Goal: Task Accomplishment & Management: Use online tool/utility

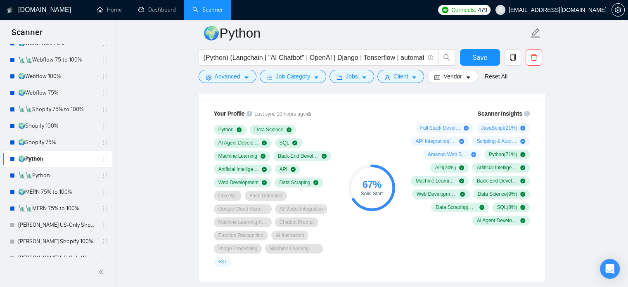
scroll to position [675, 0]
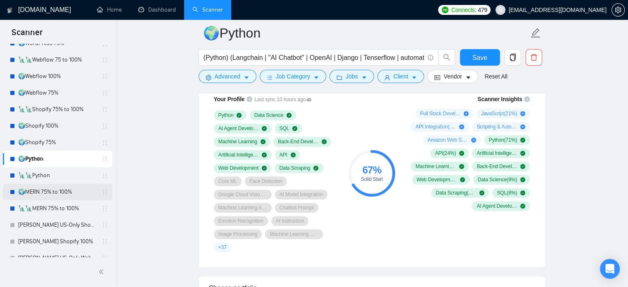
click at [55, 196] on link "🌍MERN 75% to 100%" at bounding box center [57, 192] width 78 height 17
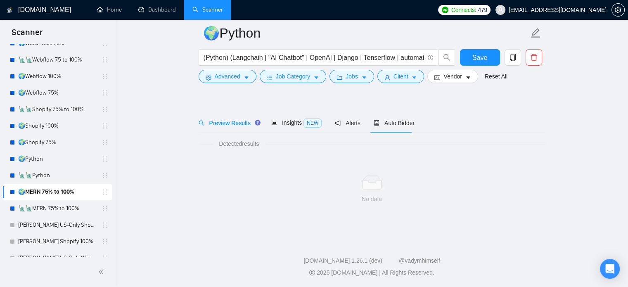
scroll to position [14, 0]
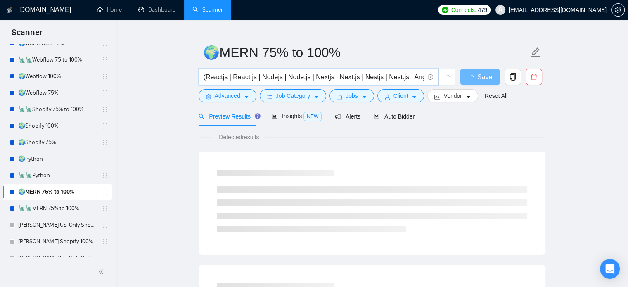
click at [384, 79] on input "(Reactjs | React.js | Nodejs | Node.js | Nextjs | Next.js | Nestjs | Nest.js | …" at bounding box center [314, 77] width 220 height 10
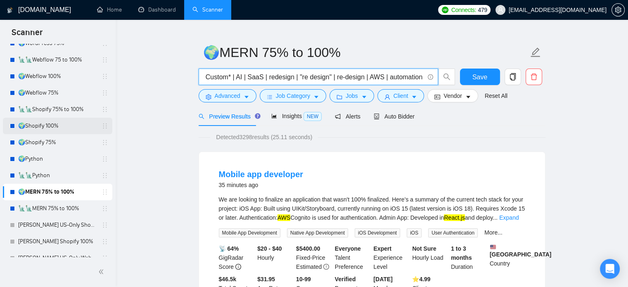
scroll to position [0, 0]
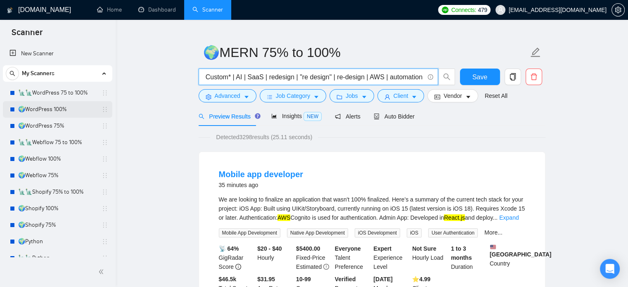
click at [56, 108] on link "🌍WordPress 100%" at bounding box center [57, 109] width 78 height 17
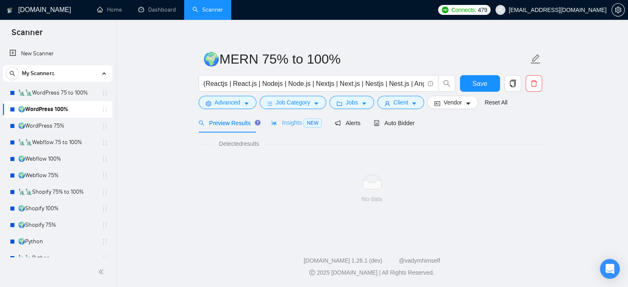
scroll to position [14, 0]
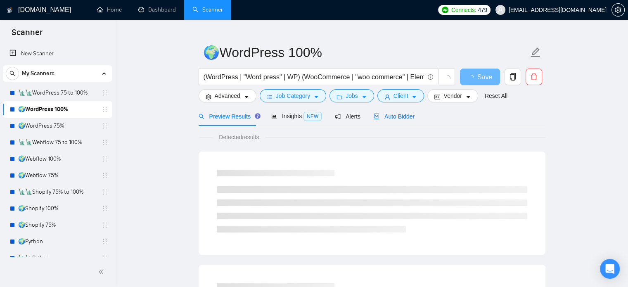
click at [386, 115] on span "Auto Bidder" at bounding box center [394, 116] width 41 height 7
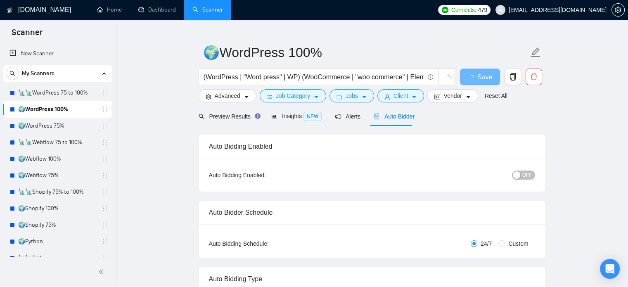
radio input "false"
radio input "true"
checkbox input "true"
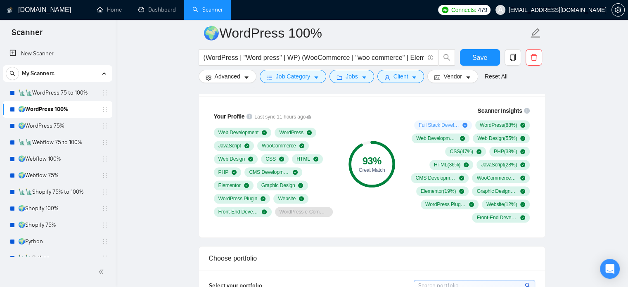
scroll to position [675, 0]
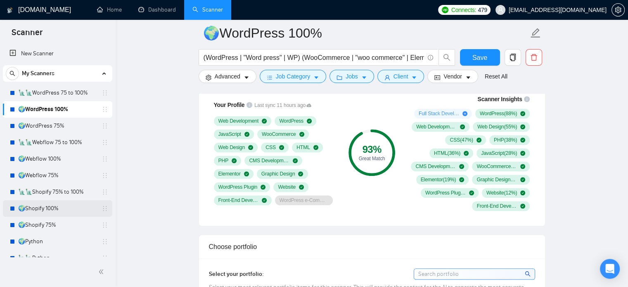
click at [40, 207] on link "🌍Shopify 100%" at bounding box center [57, 208] width 78 height 17
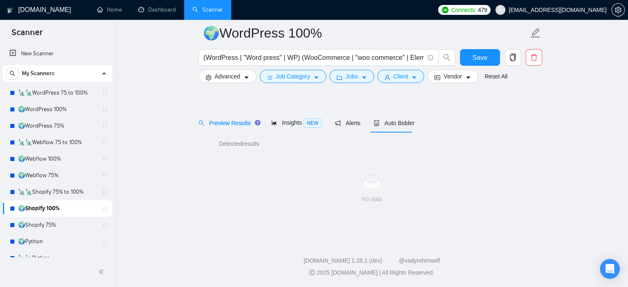
scroll to position [14, 0]
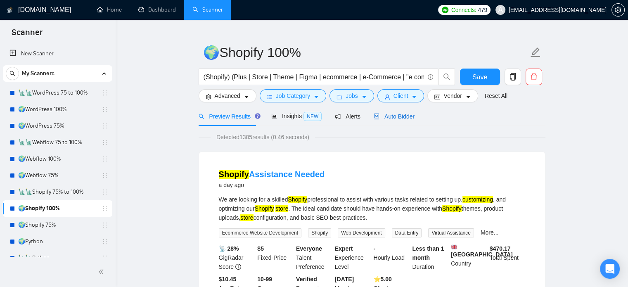
click at [388, 121] on div "Auto Bidder" at bounding box center [394, 116] width 41 height 9
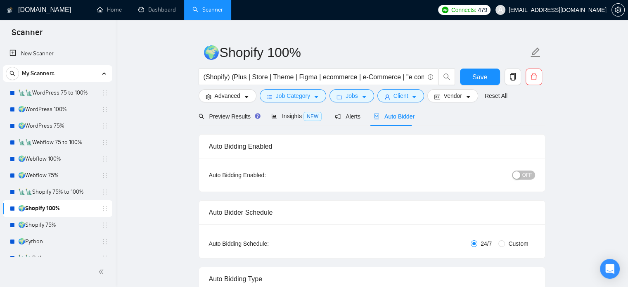
radio input "false"
radio input "true"
checkbox input "true"
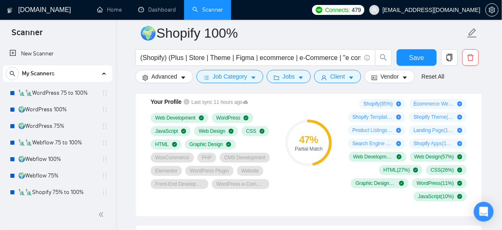
scroll to position [678, 0]
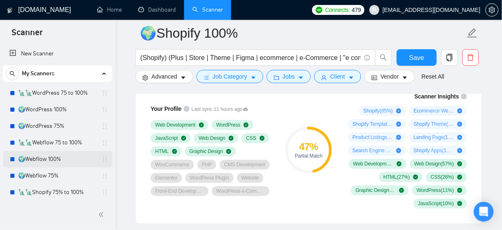
click at [62, 158] on link "🌍Webflow 100%" at bounding box center [57, 159] width 78 height 17
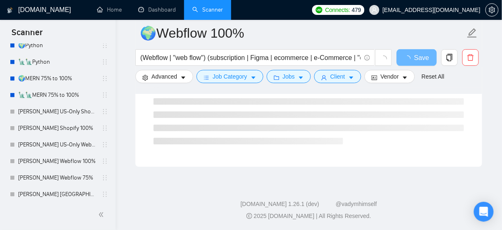
scroll to position [231, 0]
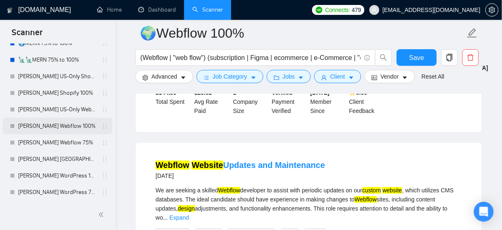
click at [59, 121] on link "[PERSON_NAME] Webflow 100%" at bounding box center [57, 126] width 78 height 17
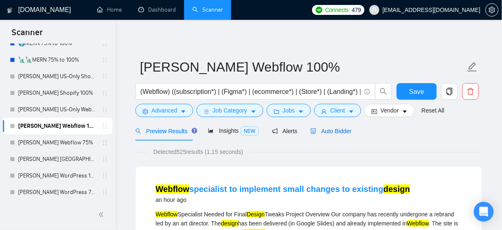
click at [327, 129] on span "Auto Bidder" at bounding box center [330, 131] width 41 height 7
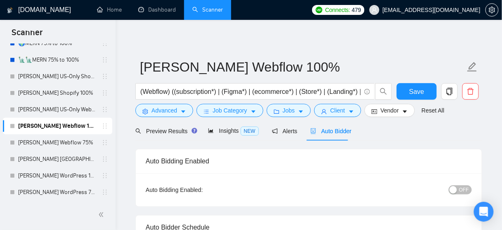
radio input "false"
radio input "true"
checkbox input "true"
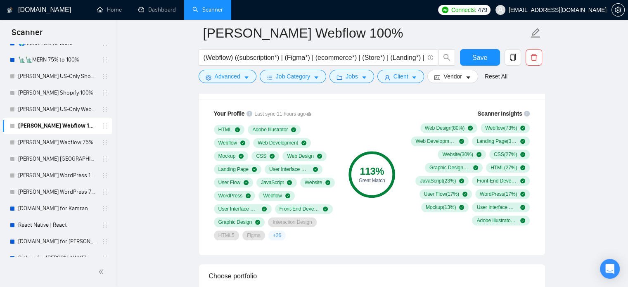
scroll to position [231, 0]
